Goal: Obtain resource: Obtain resource

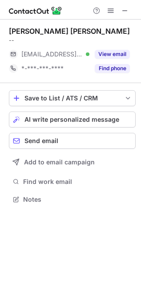
scroll to position [4, 4]
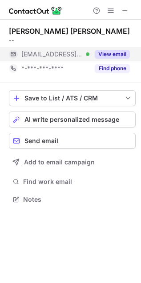
click at [109, 51] on button "View email" at bounding box center [112, 54] width 35 height 9
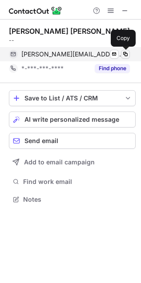
click at [126, 54] on span at bounding box center [125, 54] width 7 height 7
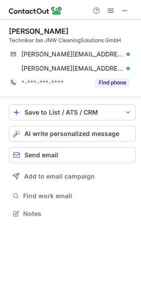
scroll to position [207, 141]
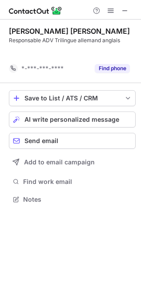
scroll to position [178, 141]
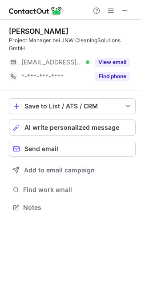
scroll to position [201, 141]
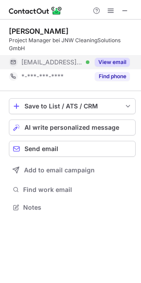
click at [116, 62] on button "View email" at bounding box center [112, 62] width 35 height 9
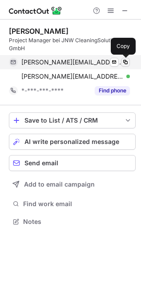
click at [128, 61] on span at bounding box center [125, 62] width 7 height 7
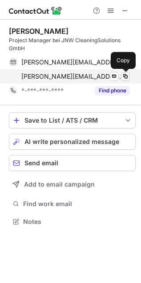
click at [124, 79] on span at bounding box center [125, 76] width 7 height 7
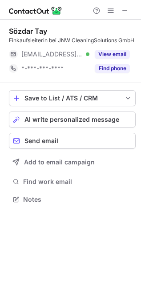
scroll to position [193, 141]
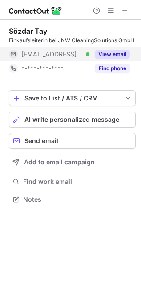
click at [120, 49] on div "View email" at bounding box center [109, 54] width 40 height 14
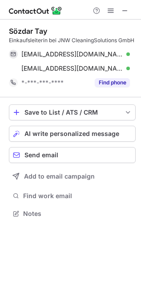
scroll to position [207, 141]
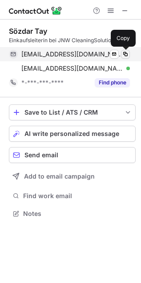
click at [126, 54] on span at bounding box center [125, 54] width 7 height 7
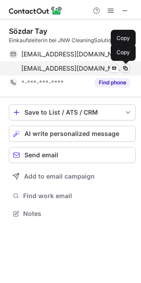
click at [128, 71] on span at bounding box center [125, 68] width 7 height 7
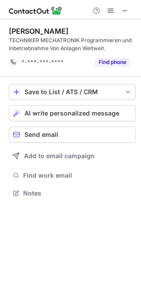
scroll to position [187, 141]
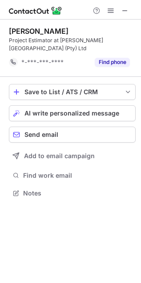
scroll to position [178, 141]
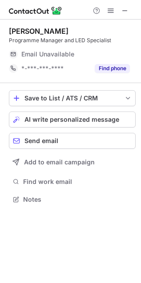
scroll to position [4, 4]
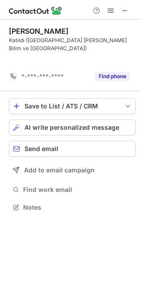
scroll to position [187, 141]
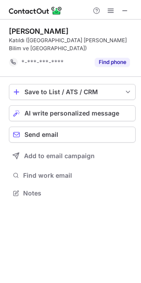
click at [121, 10] on span at bounding box center [124, 10] width 7 height 7
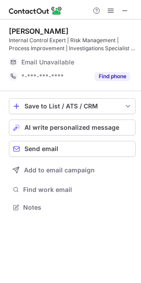
scroll to position [201, 141]
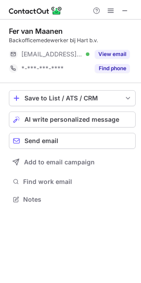
scroll to position [193, 141]
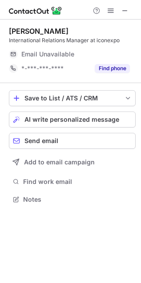
scroll to position [193, 141]
